Goal: Task Accomplishment & Management: Manage account settings

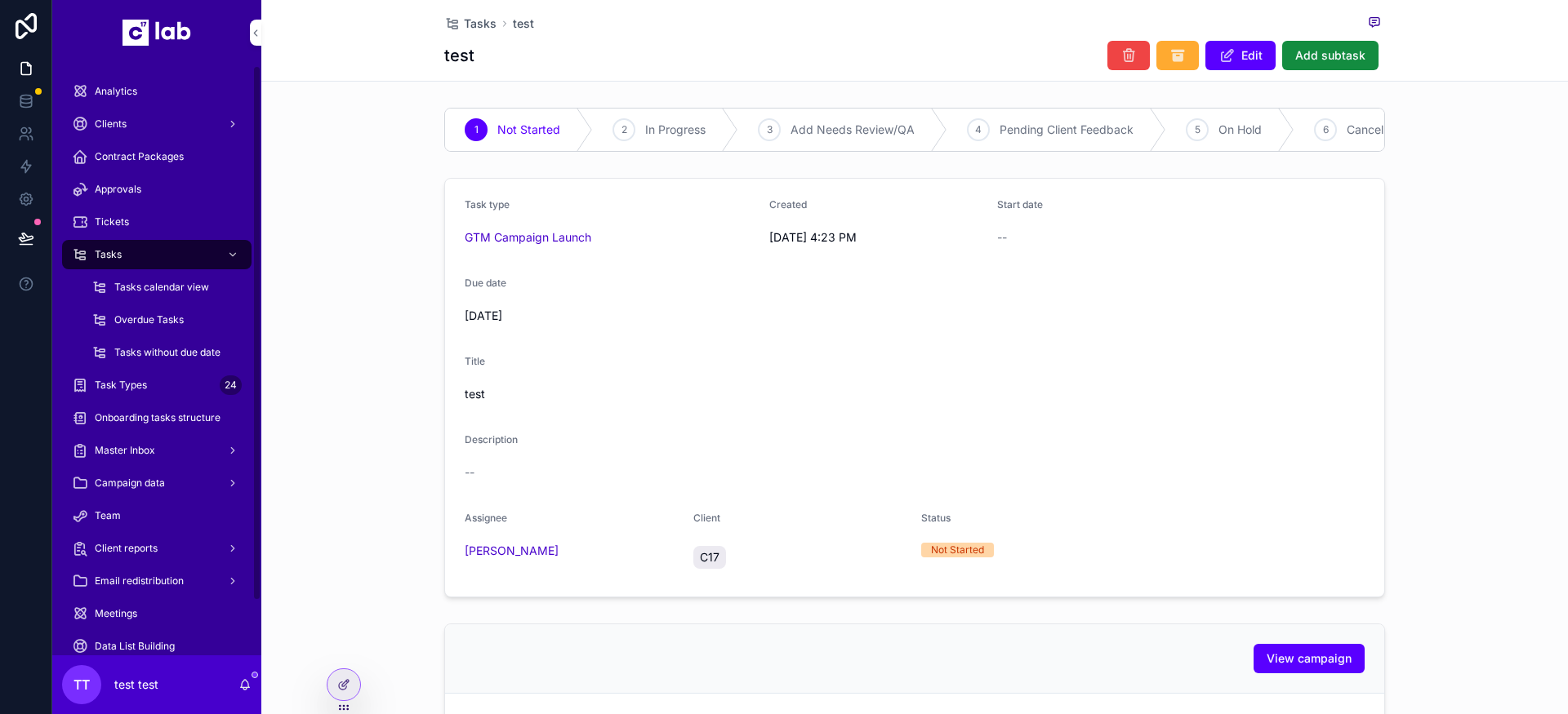
scroll to position [60, 0]
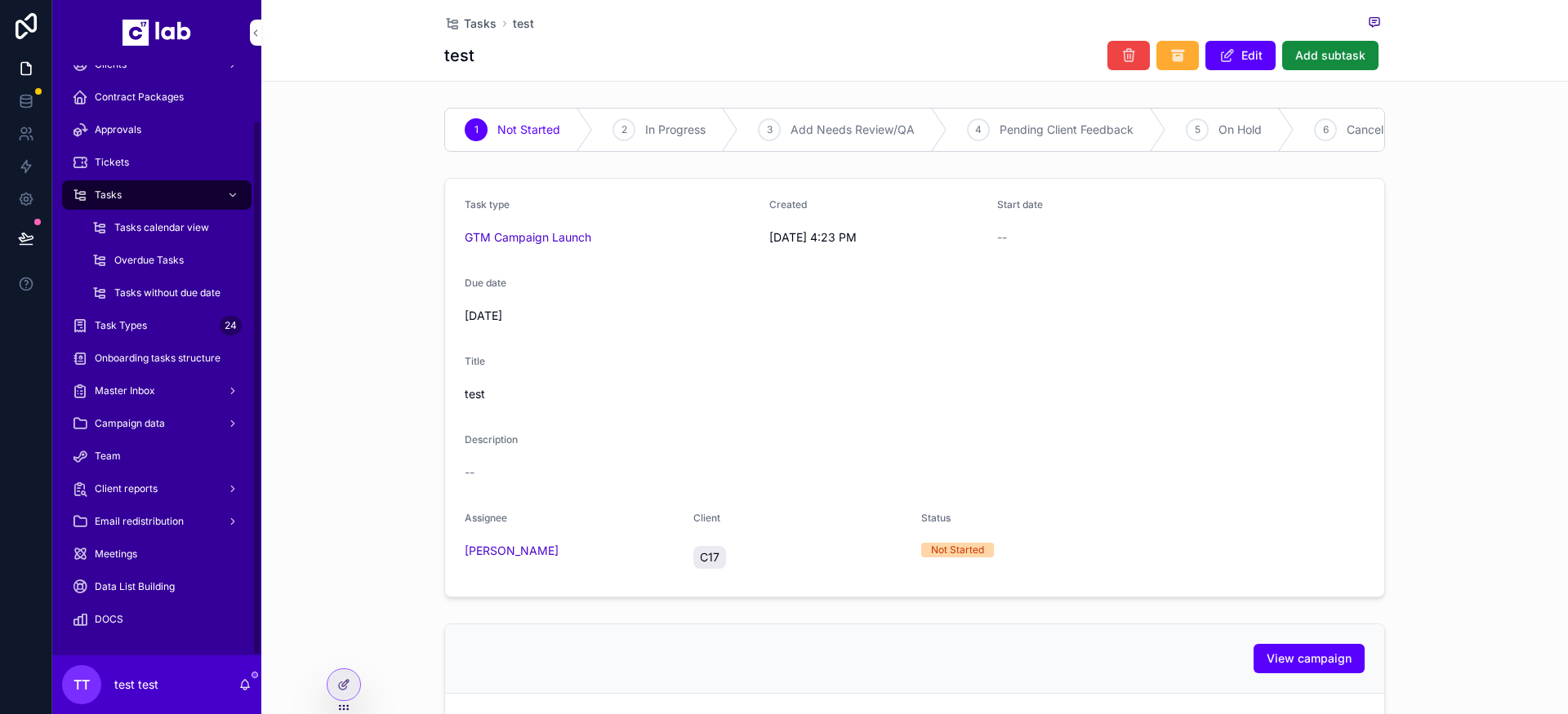
click at [121, 561] on div "Meetings" at bounding box center [157, 554] width 169 height 26
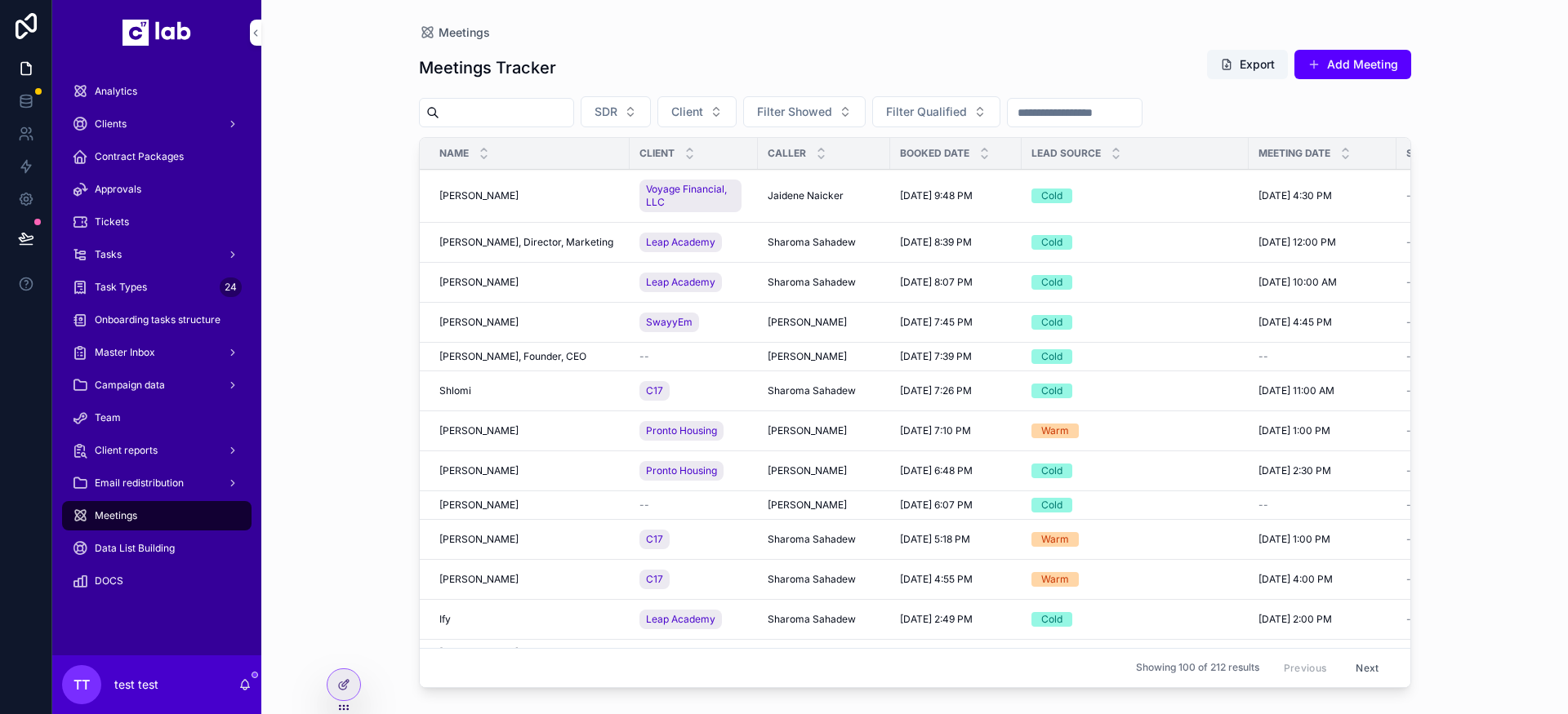
click at [790, 191] on span "Jaidene Naicker" at bounding box center [806, 196] width 76 height 13
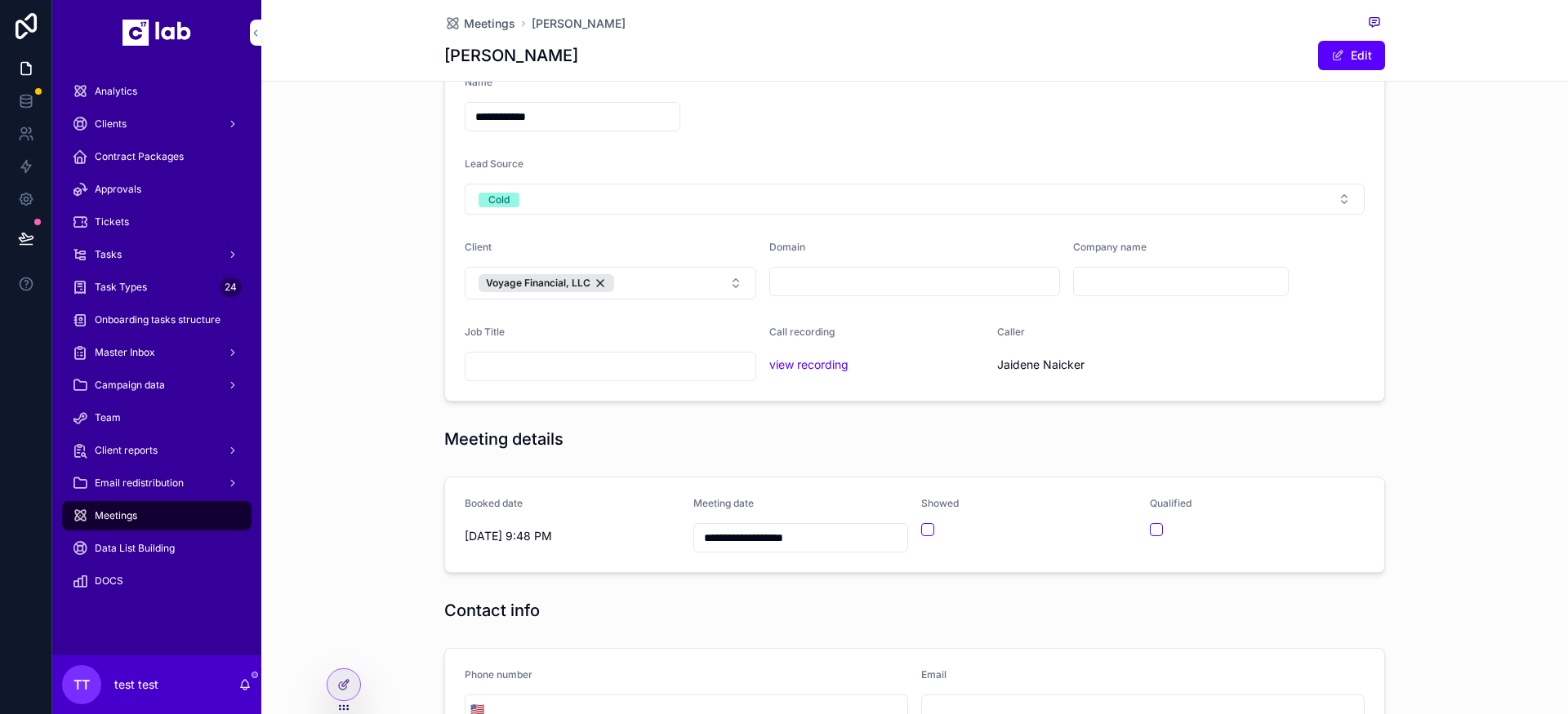
scroll to position [102, 0]
click at [348, 671] on icon at bounding box center [344, 685] width 13 height 13
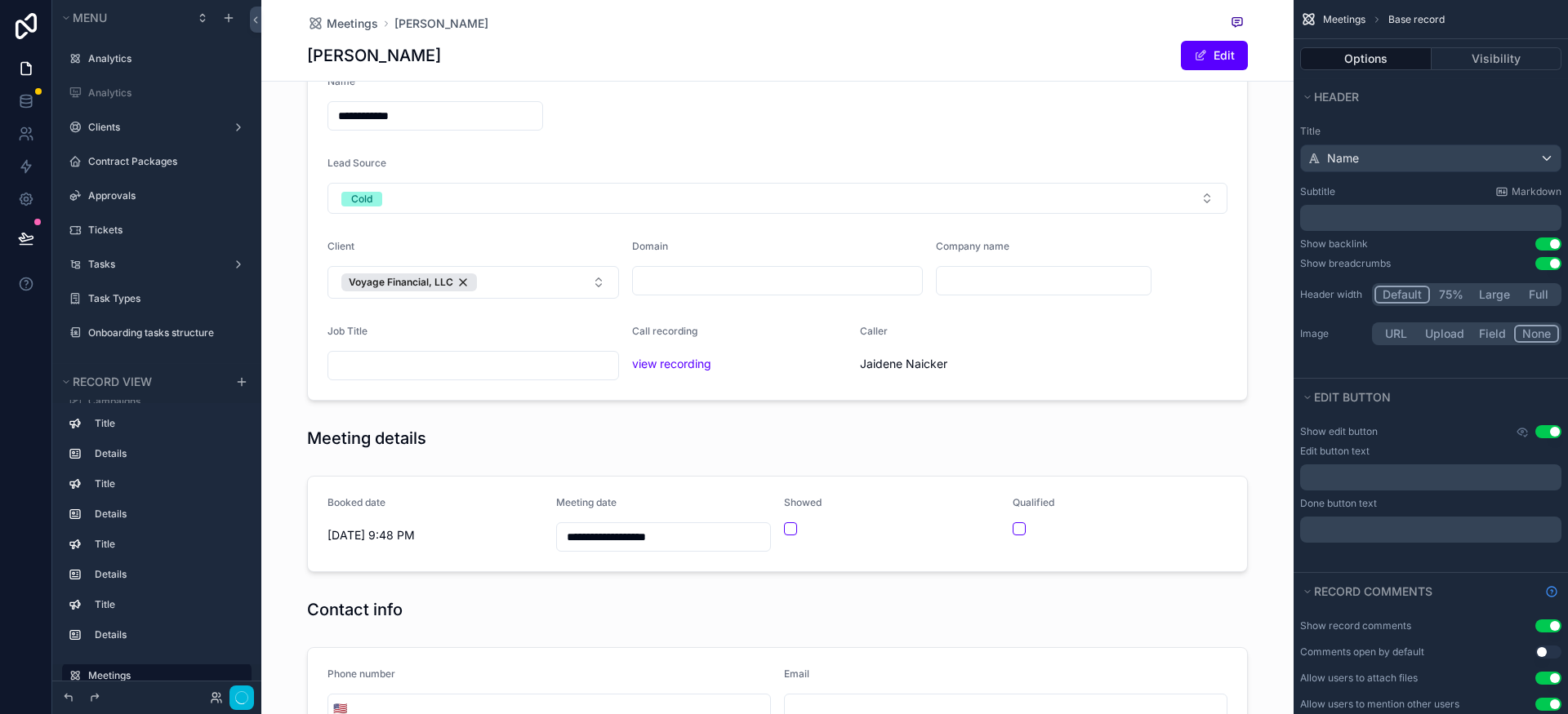
scroll to position [311, 0]
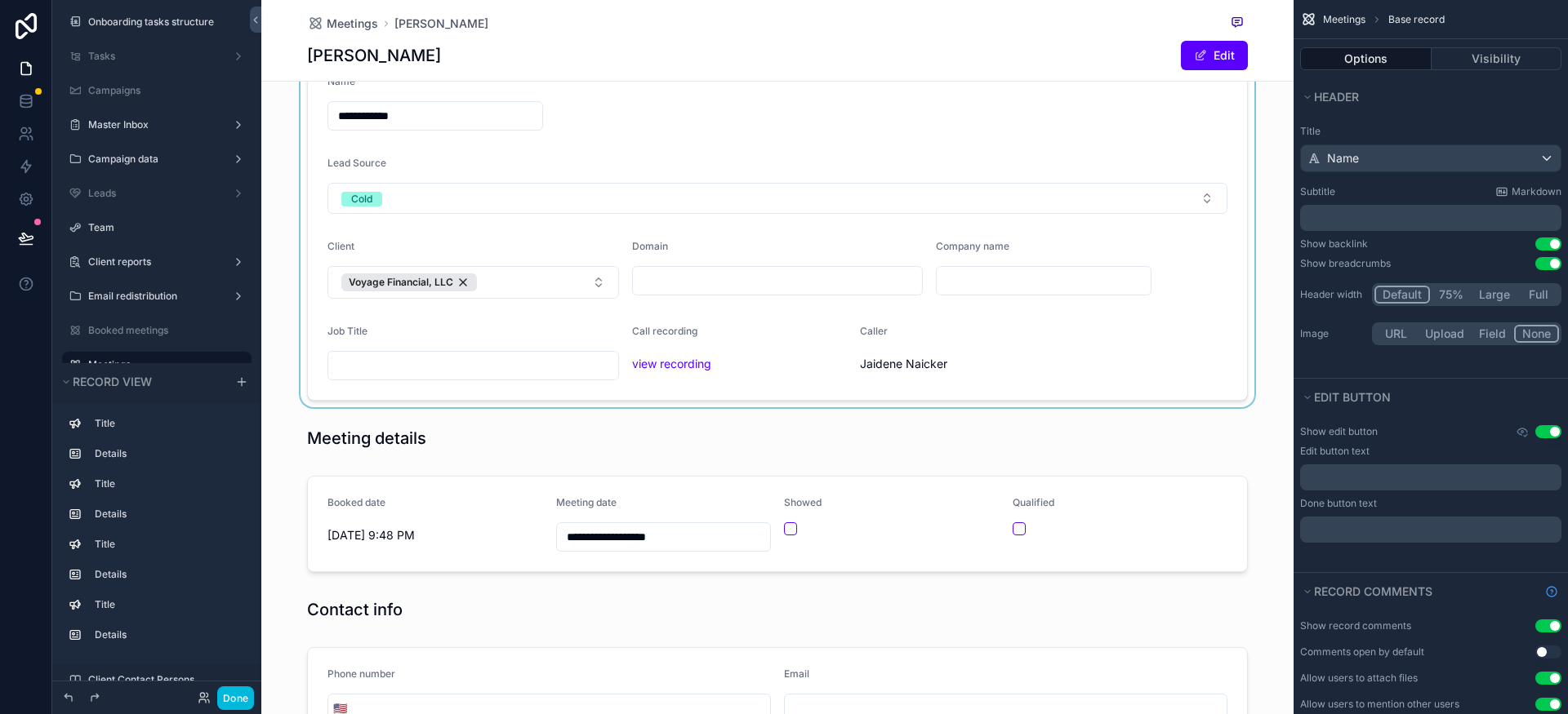
click at [1032, 330] on div "scrollable content" at bounding box center [777, 227] width 1032 height 359
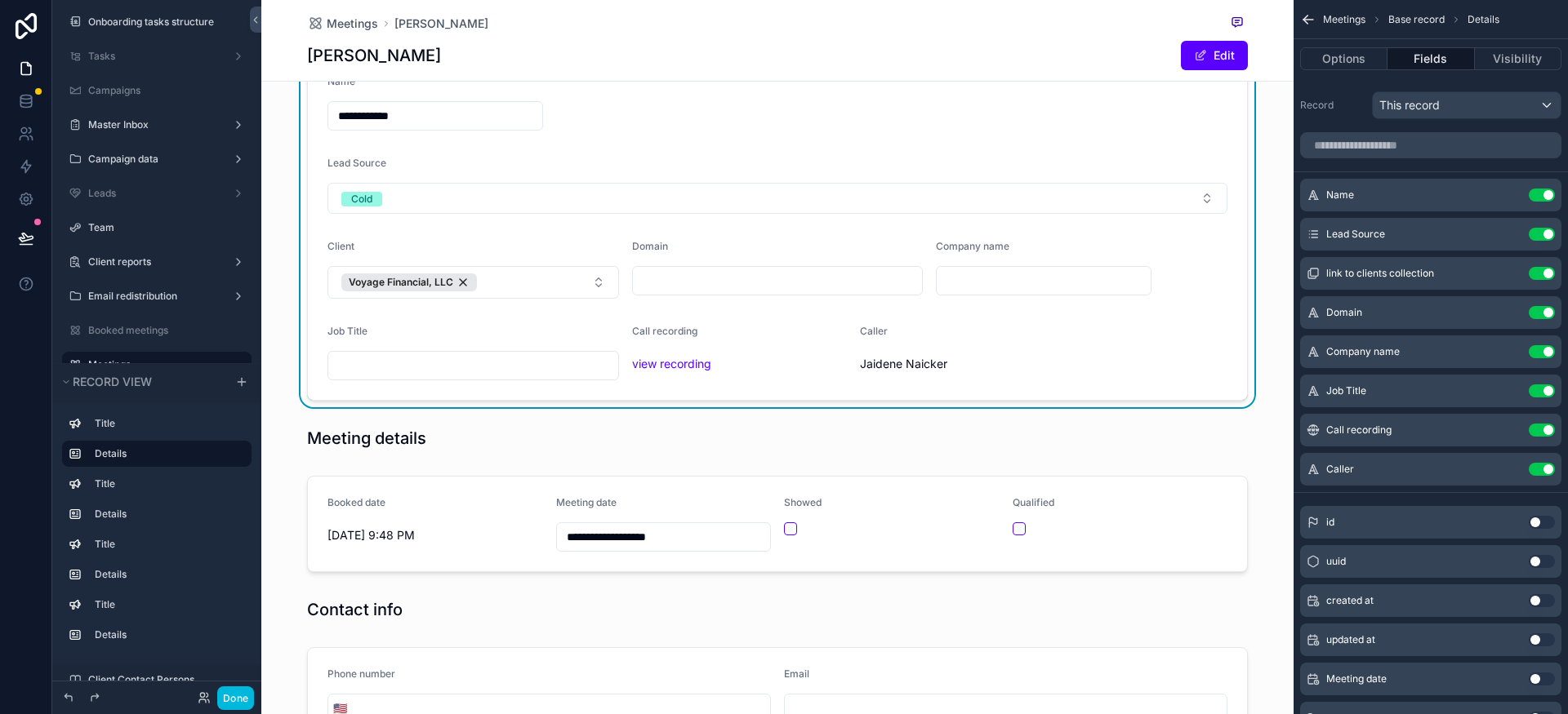
click at [1500, 462] on div "Caller Use setting" at bounding box center [1430, 470] width 261 height 33
click at [0, 0] on icon "scrollable content" at bounding box center [0, 0] width 0 height 0
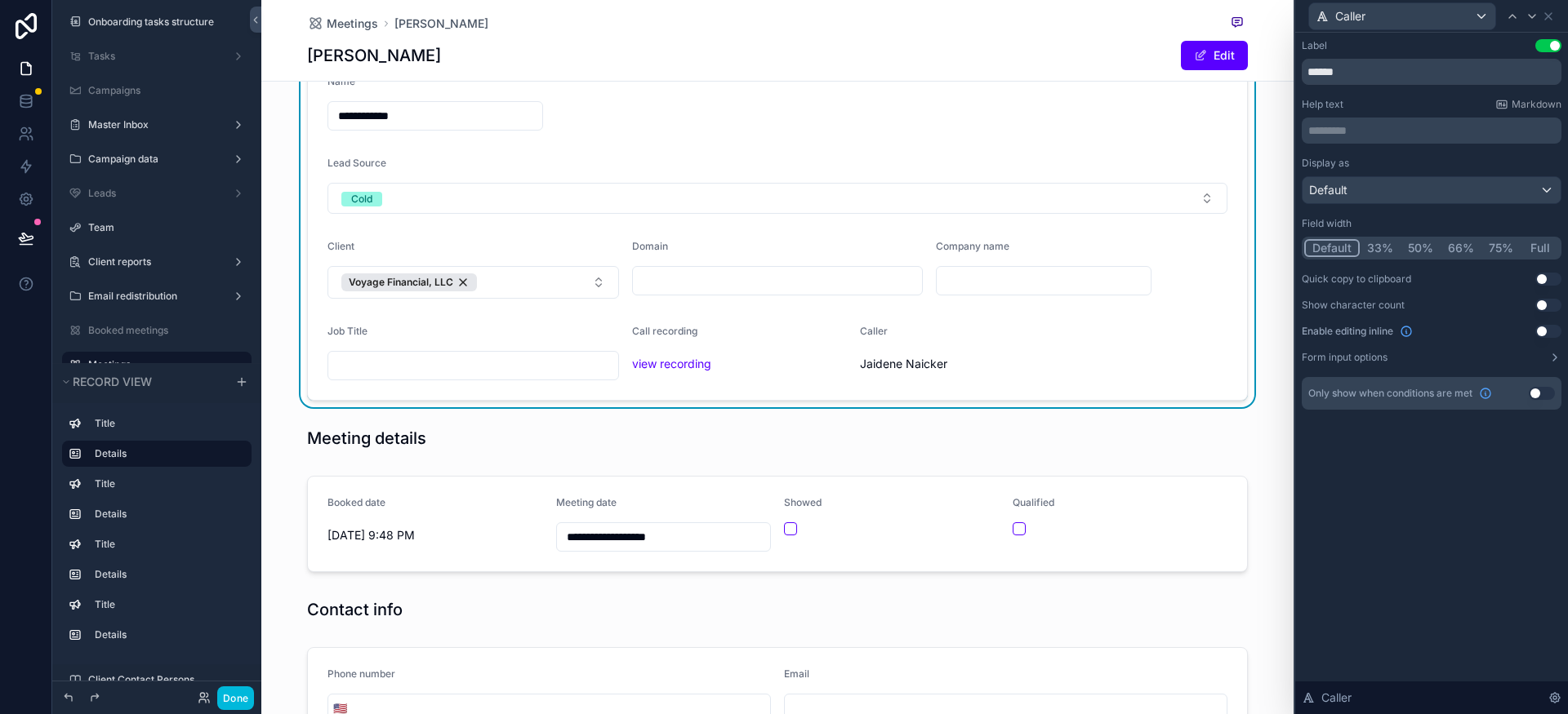
click at [1545, 332] on button "Use setting" at bounding box center [1548, 332] width 26 height 13
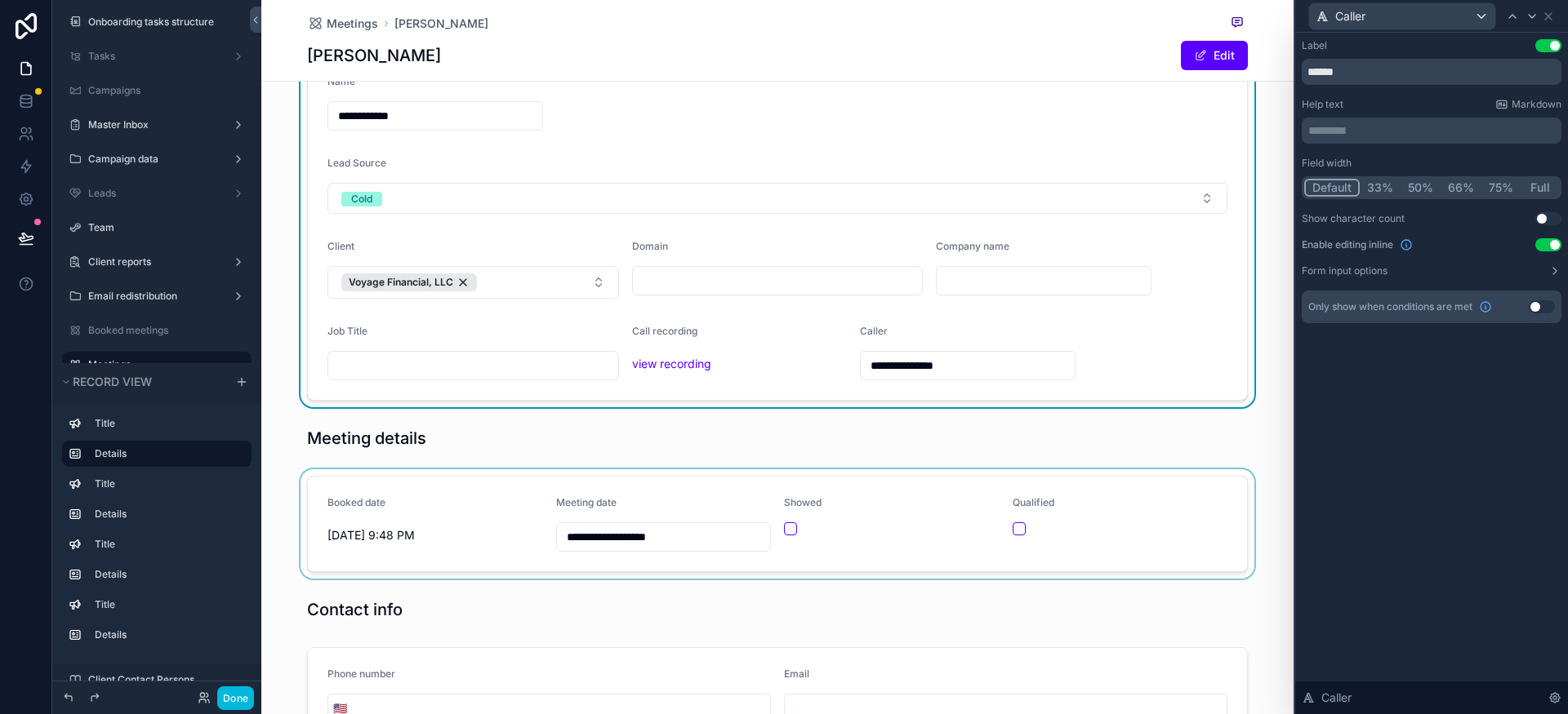
click at [478, 525] on div "scrollable content" at bounding box center [777, 524] width 1032 height 110
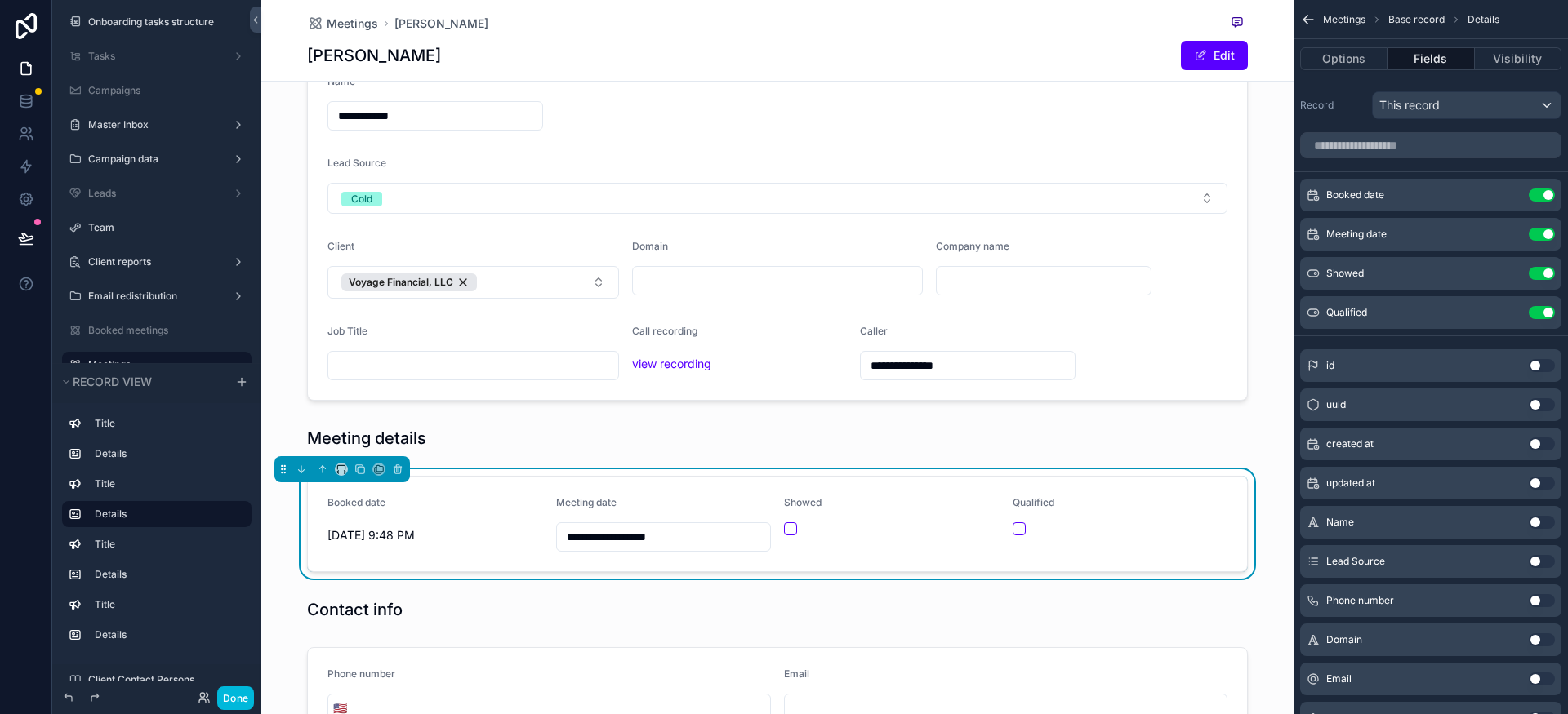
click at [0, 0] on icon "scrollable content" at bounding box center [0, 0] width 0 height 0
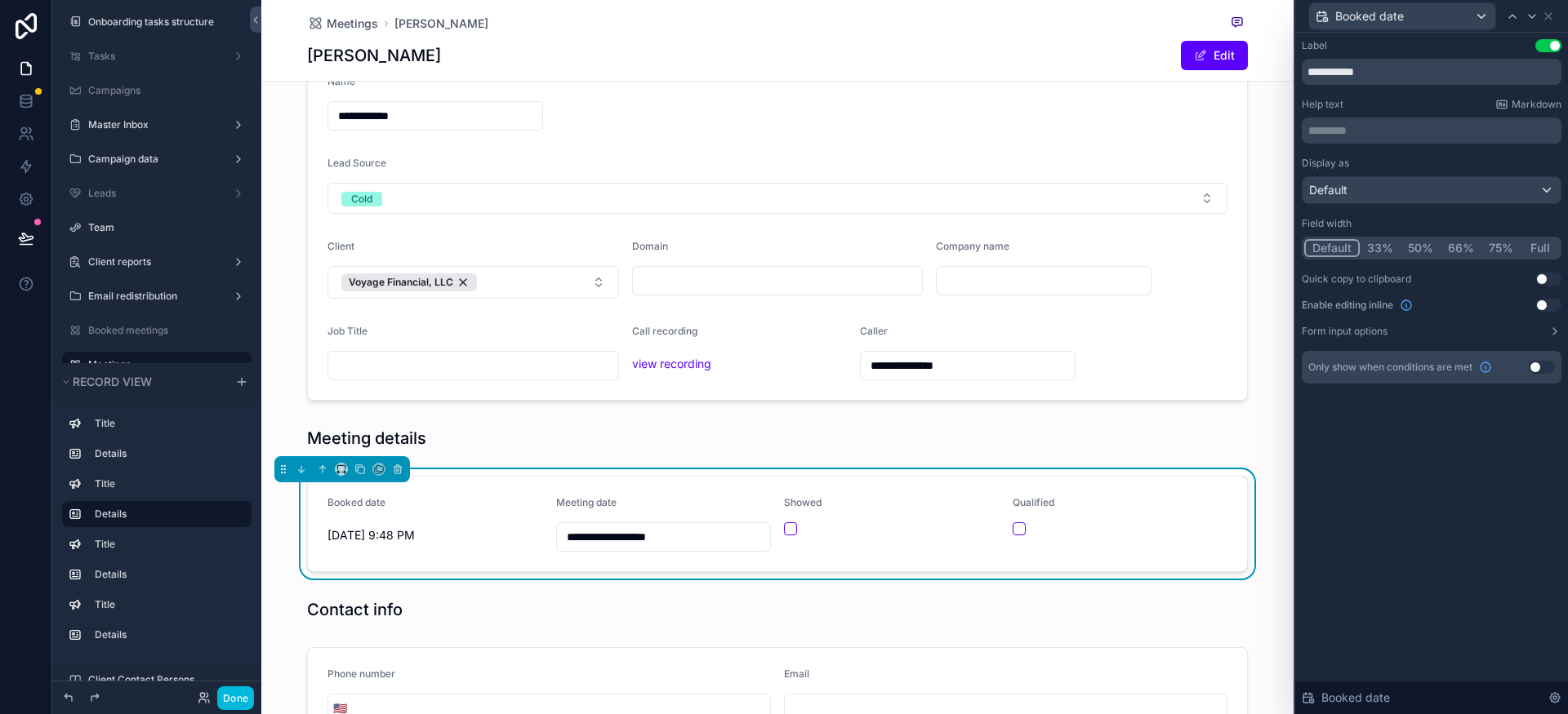
click at [1547, 310] on button "Use setting" at bounding box center [1548, 306] width 26 height 13
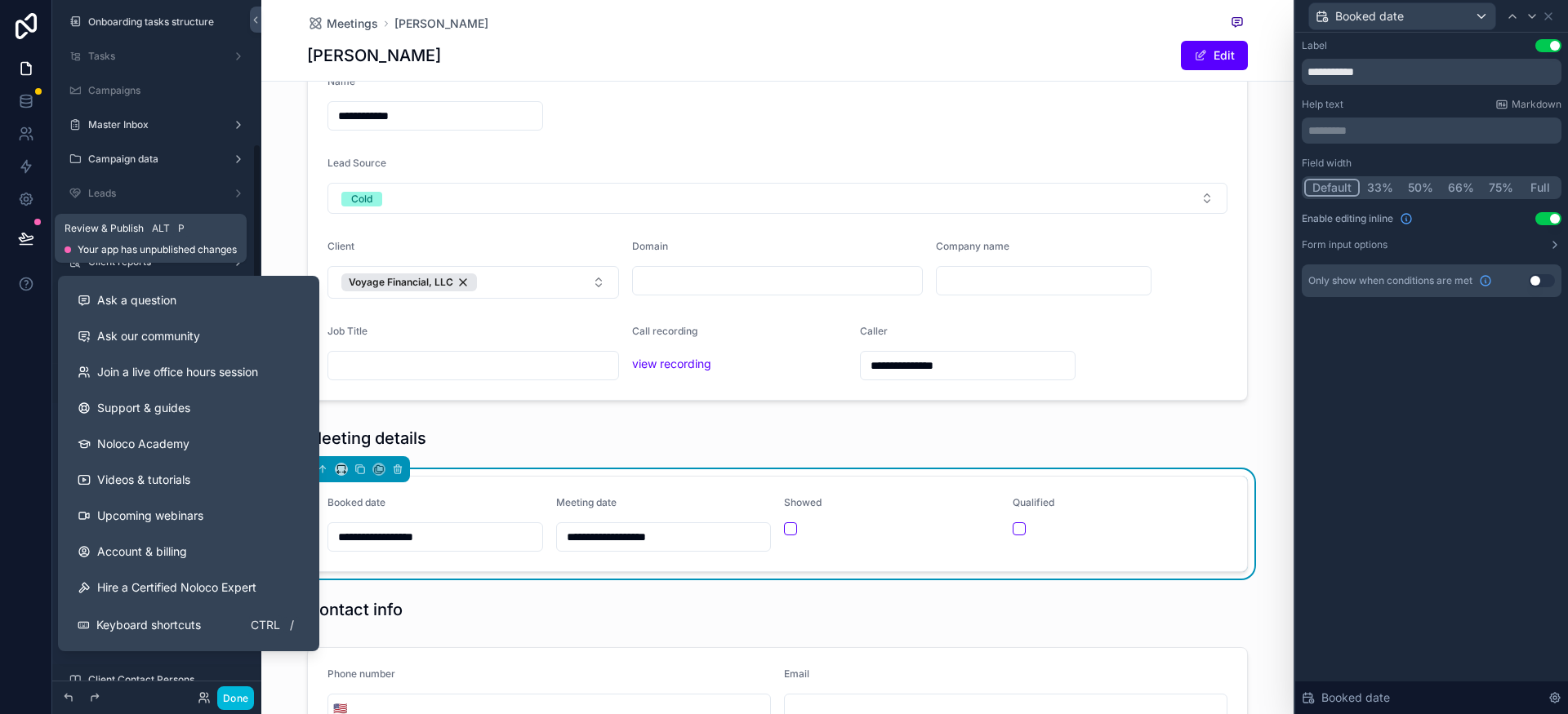
click at [31, 242] on icon at bounding box center [26, 238] width 16 height 16
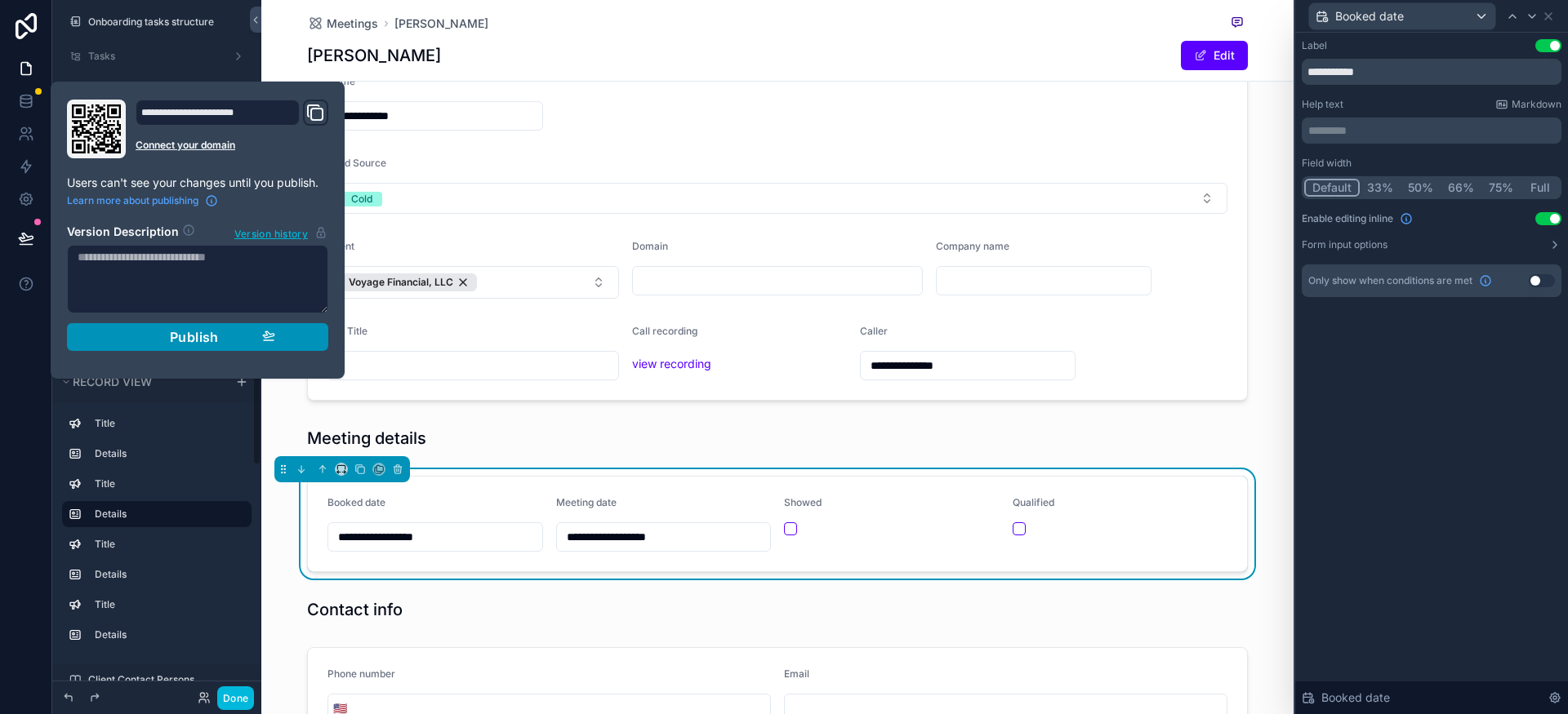
click at [202, 337] on span "Publish" at bounding box center [193, 337] width 49 height 16
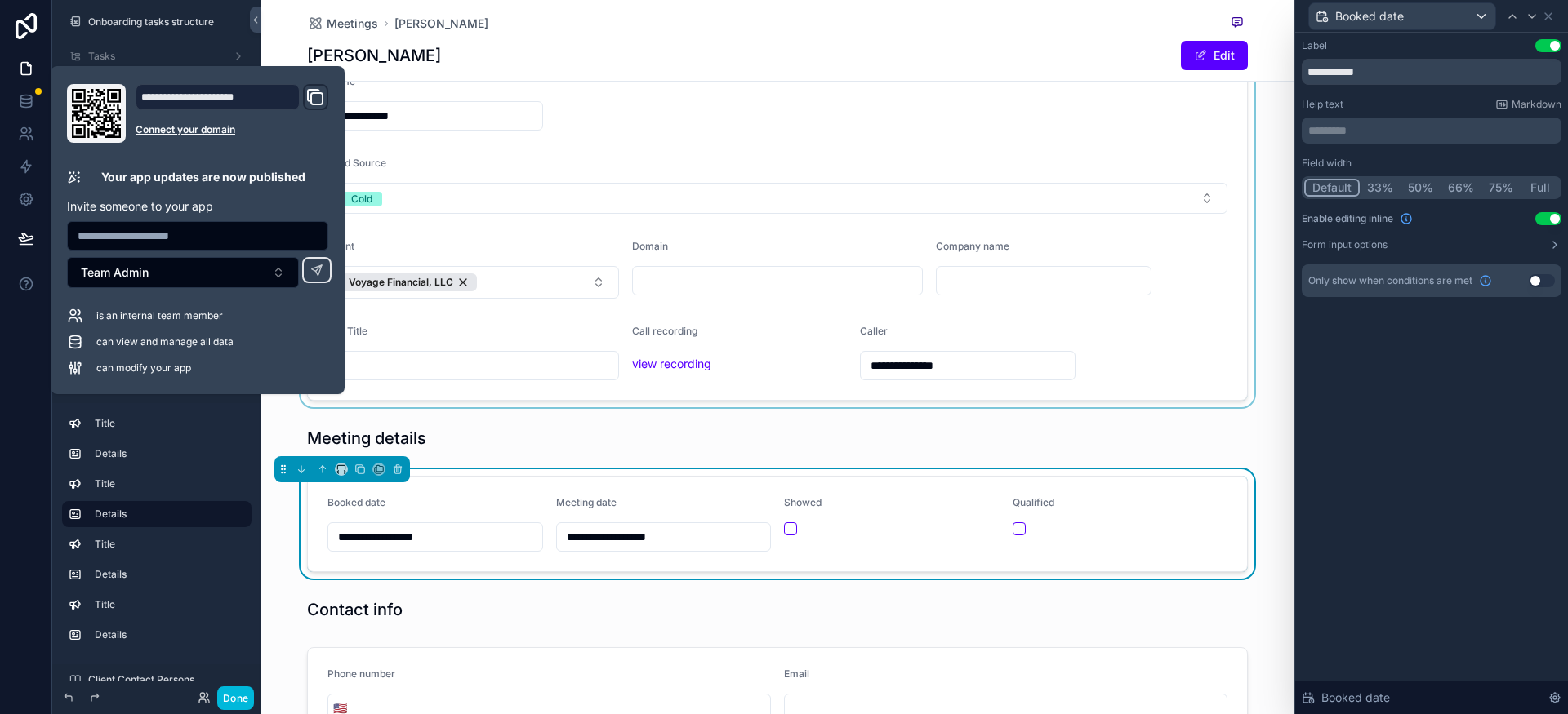
click at [782, 225] on div "scrollable content" at bounding box center [777, 227] width 1032 height 359
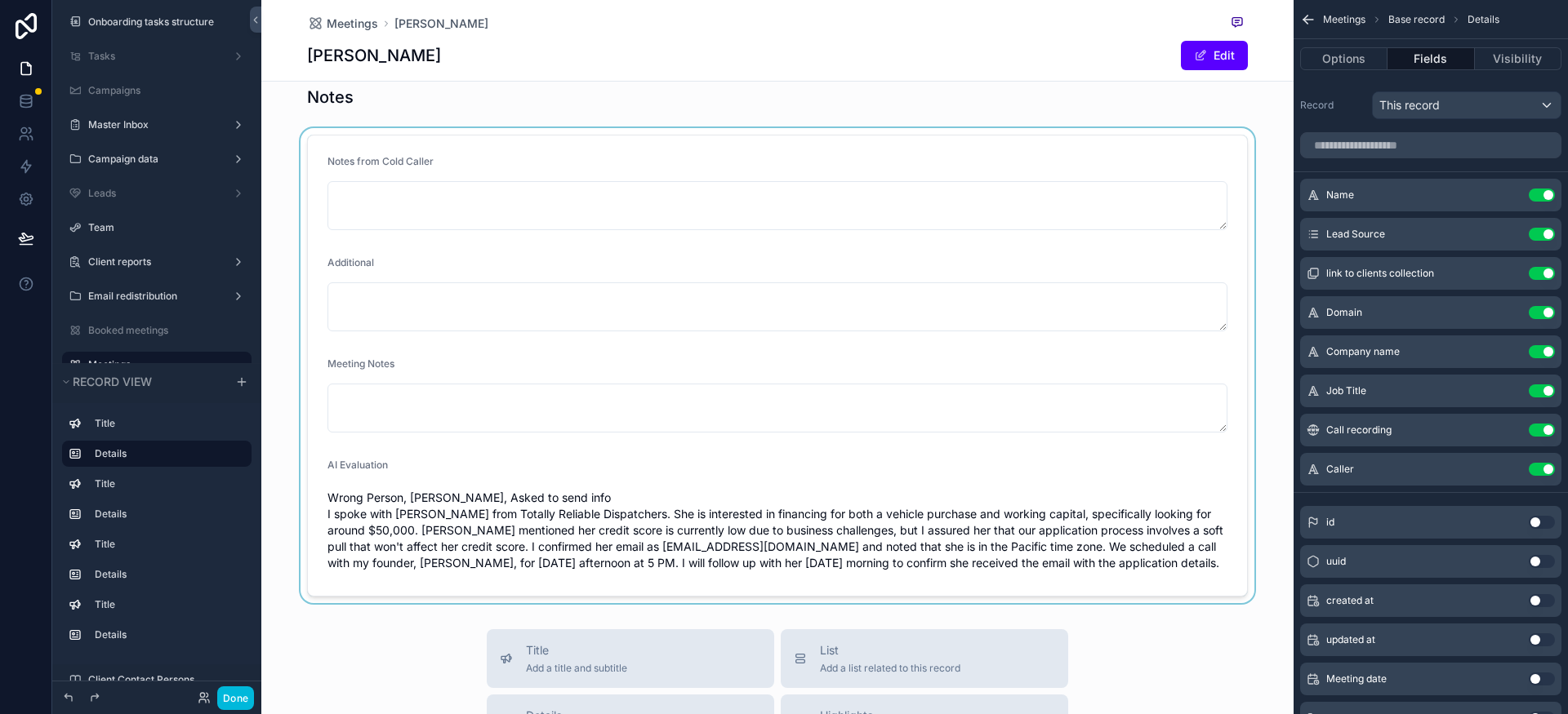
scroll to position [725, 0]
